Goal: Check status: Check status

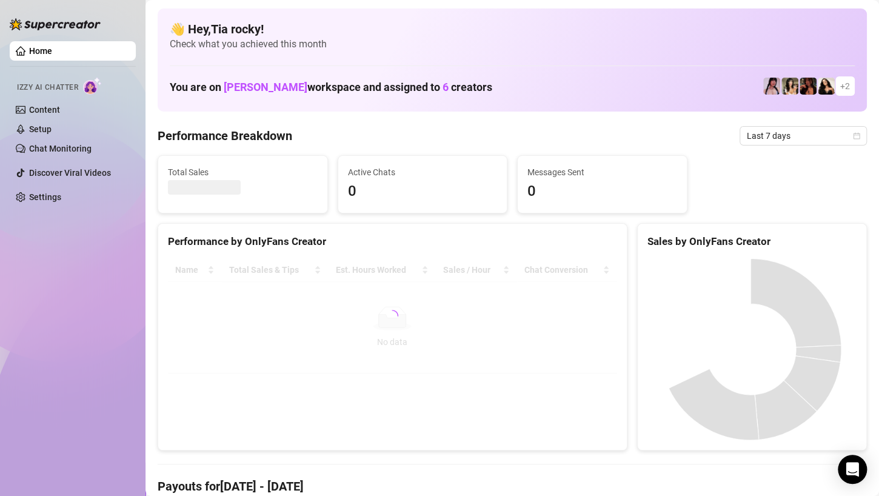
scroll to position [46, 0]
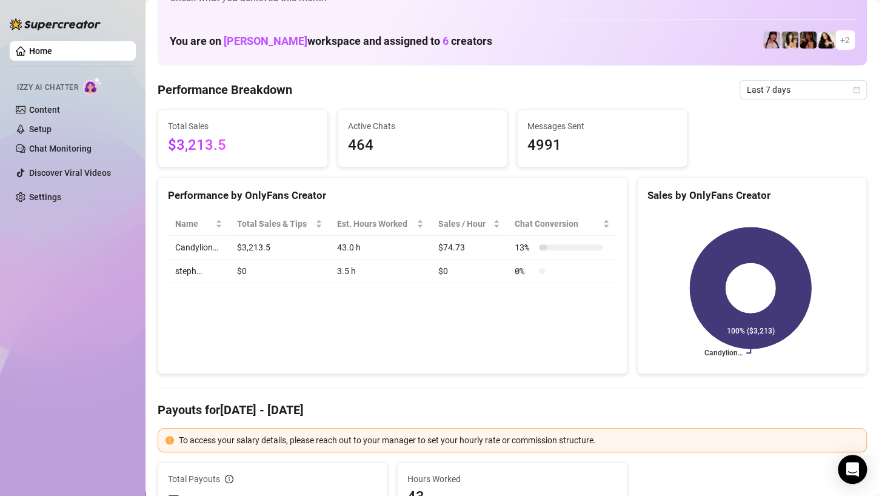
click at [611, 315] on div "Performance by OnlyFans Creator Name Total Sales & Tips Est. Hours Worked Sales…" at bounding box center [393, 276] width 470 height 198
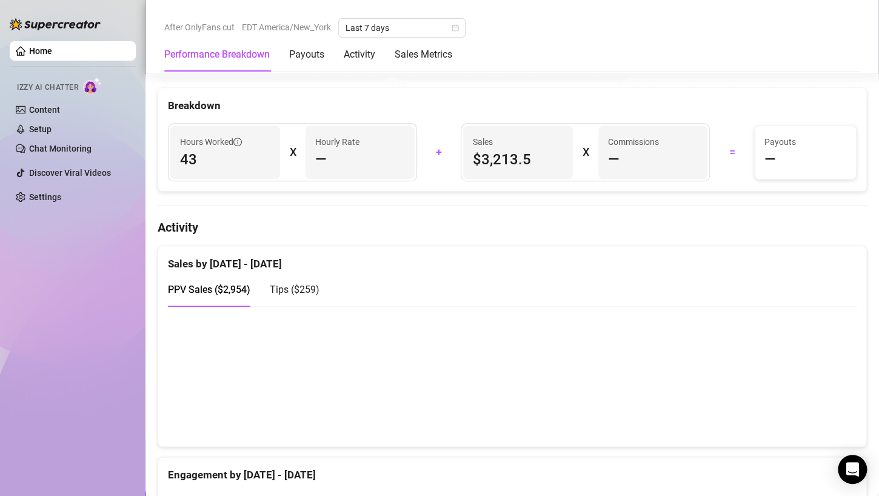
scroll to position [650, 0]
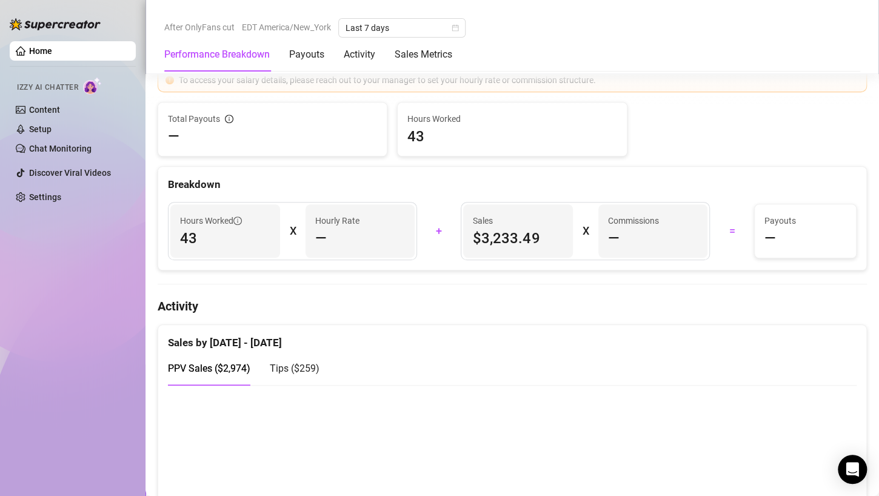
scroll to position [579, 0]
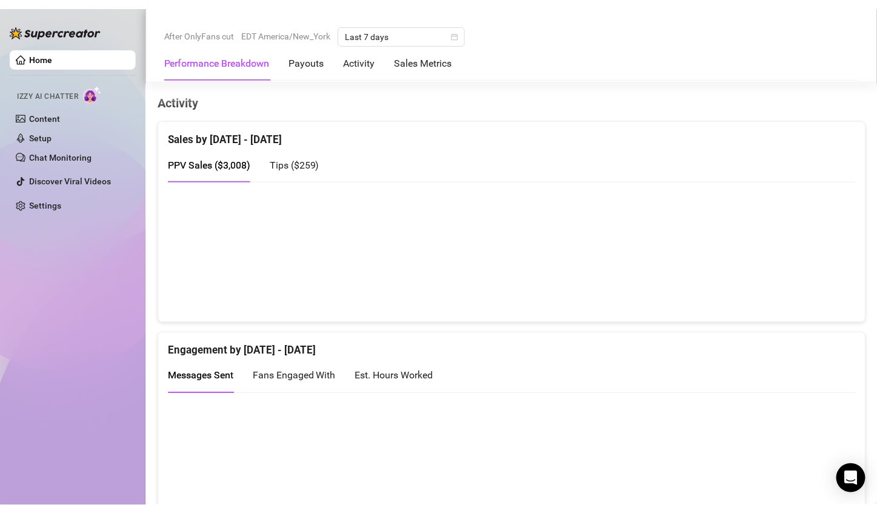
scroll to position [620, 0]
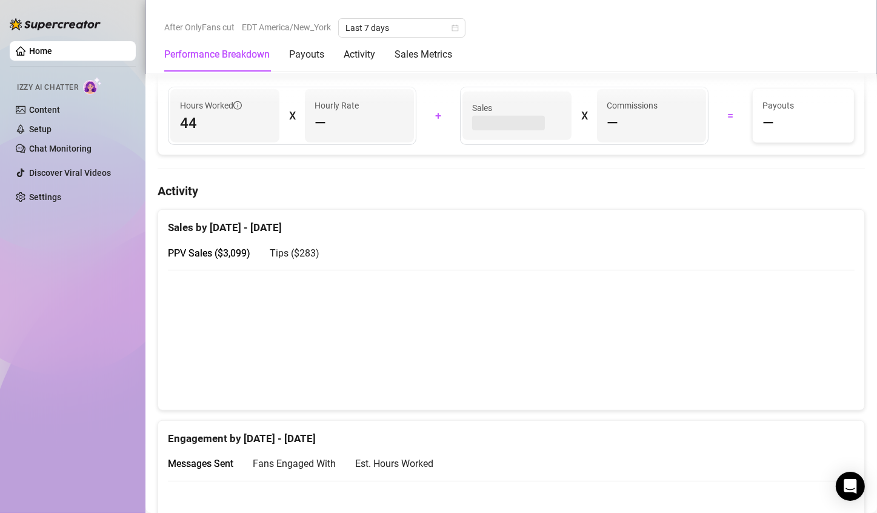
scroll to position [554, 0]
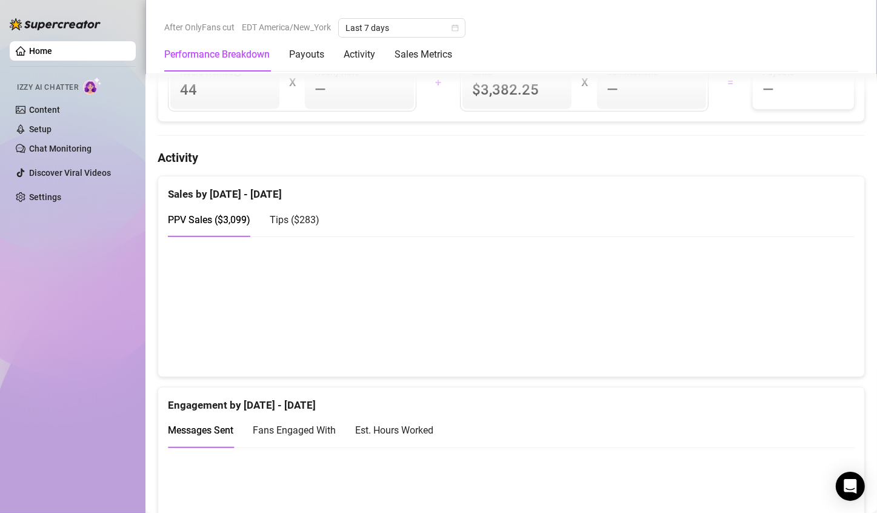
click at [280, 224] on div "Tips ( $283 )" at bounding box center [295, 219] width 50 height 15
